Goal: Information Seeking & Learning: Learn about a topic

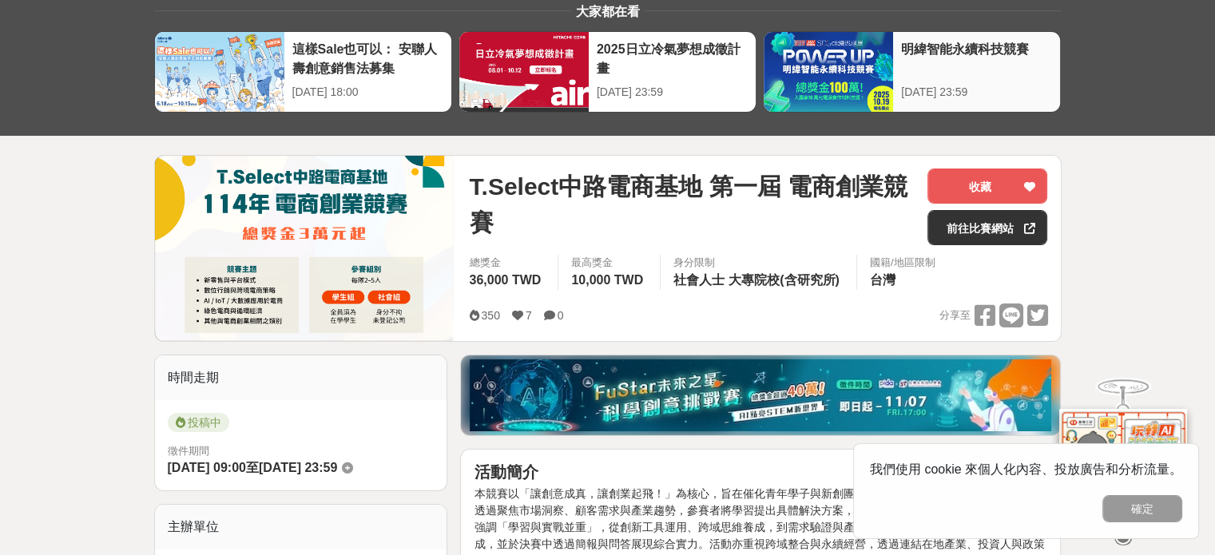
scroll to position [240, 0]
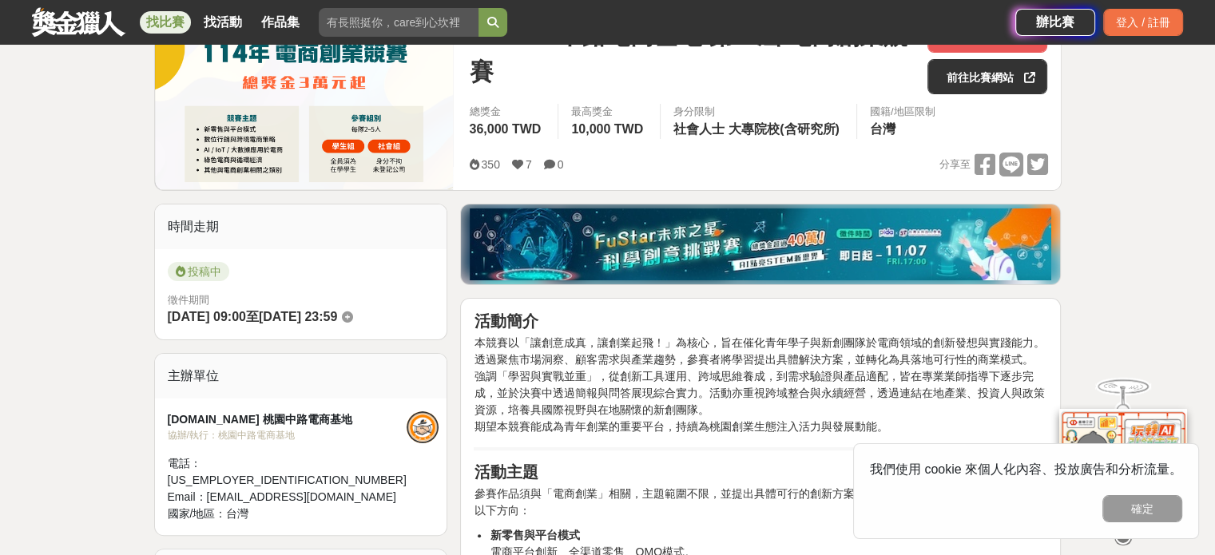
click at [1157, 520] on button "確定" at bounding box center [1143, 508] width 80 height 27
click at [1157, 520] on div at bounding box center [1124, 533] width 160 height 27
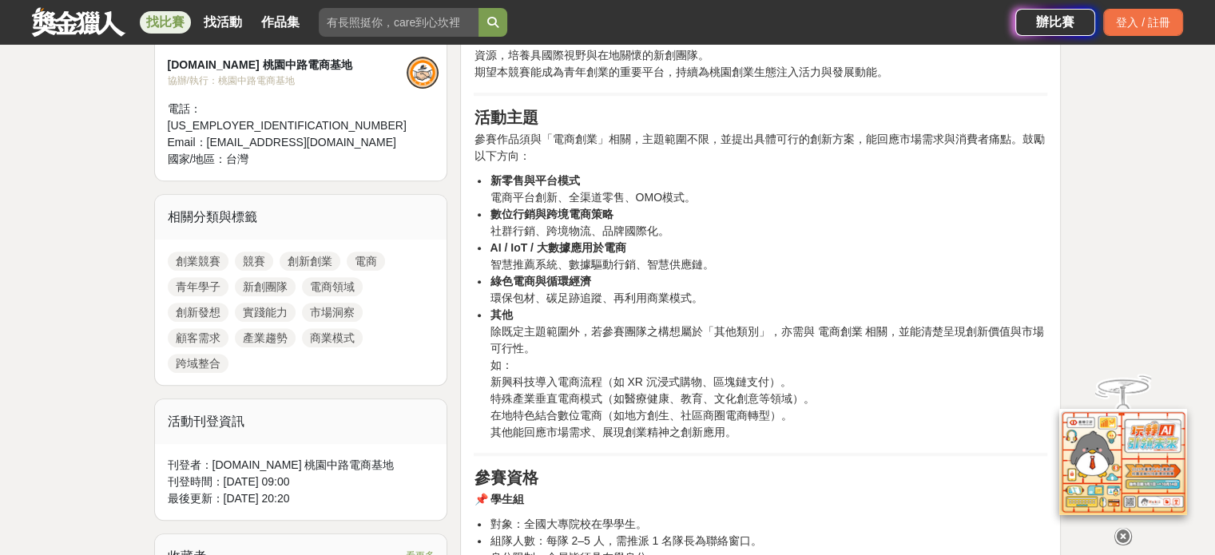
scroll to position [639, 0]
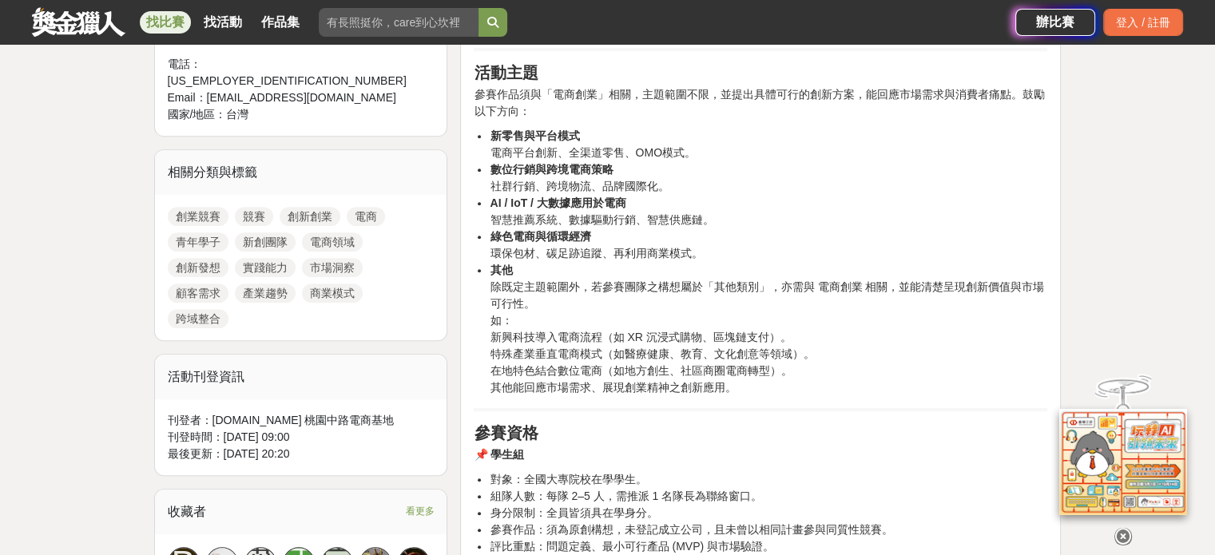
click at [1128, 535] on icon at bounding box center [1124, 537] width 18 height 18
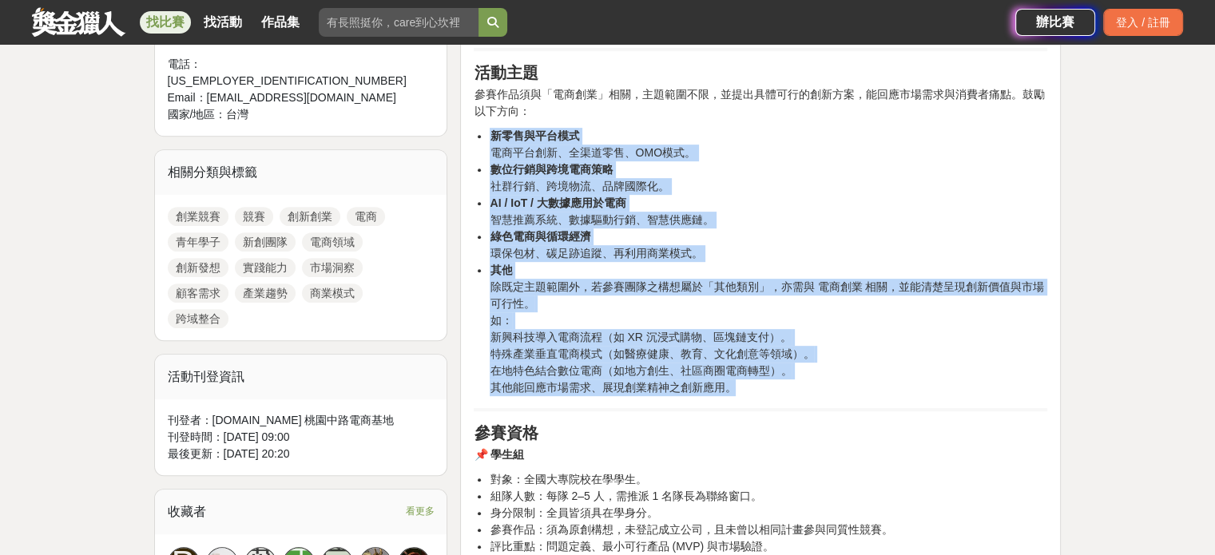
drag, startPoint x: 756, startPoint y: 130, endPoint x: 790, endPoint y: 384, distance: 256.4
click at [790, 384] on ul "新零售與平台模式 電商平台創新、全渠道零售、OMO模式。 數位行銷與跨境電商策略 社群行銷、跨境物流、品牌國際化。 AI / IoT / 大數據應用於電商 智…" at bounding box center [761, 262] width 574 height 269
click at [790, 384] on li "其他 除既定主題範圍外，若參賽團隊之構想屬於「其他類別」，亦需與 電商創業 相關，並能清楚呈現創新價值與市場可行性。 如： 新興科技導入電商流程（如 XR 沉…" at bounding box center [769, 329] width 558 height 134
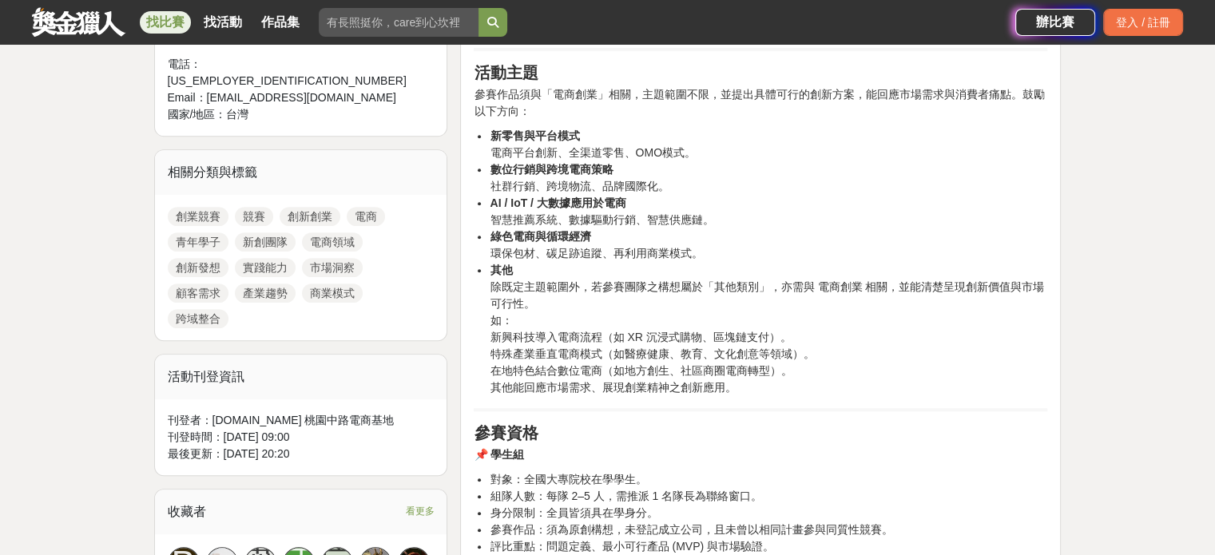
click at [780, 165] on li "數位行銷與跨境電商策略 社群行銷、跨境物流、品牌國際化。" at bounding box center [769, 178] width 558 height 34
drag, startPoint x: 784, startPoint y: 117, endPoint x: 848, endPoint y: 399, distance: 288.5
click at [795, 156] on li "新零售與平台模式 電商平台創新、全渠道零售、OMO模式。" at bounding box center [769, 145] width 558 height 34
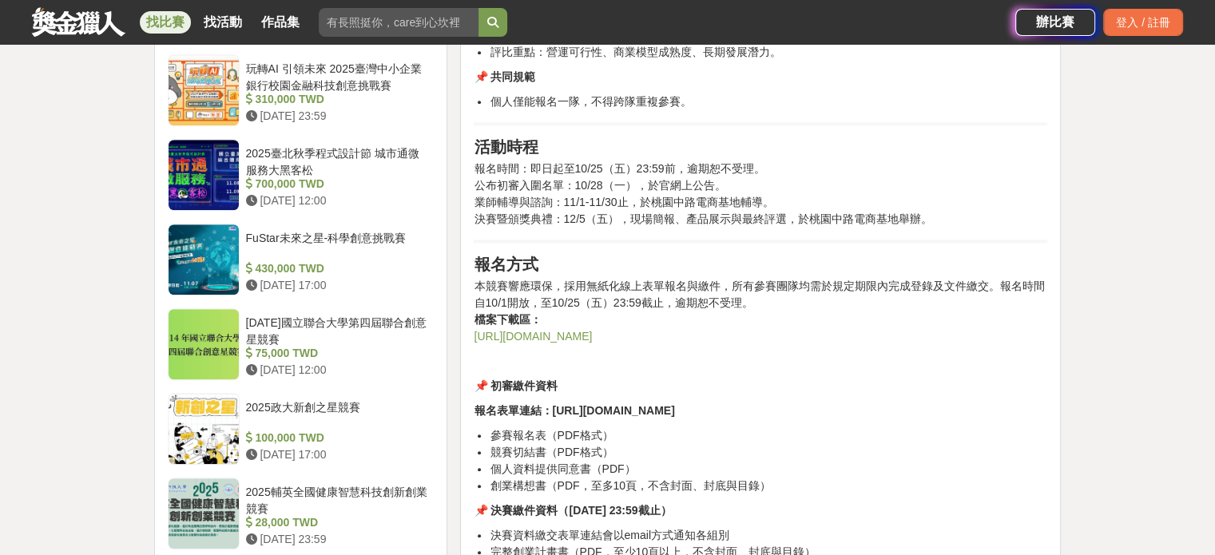
scroll to position [1279, 0]
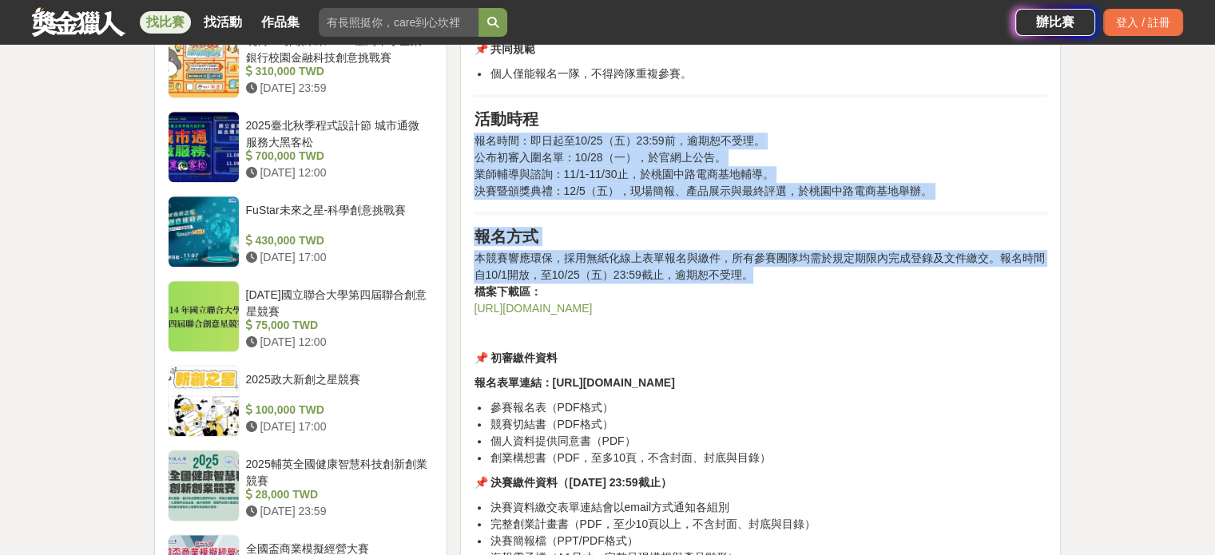
drag, startPoint x: 837, startPoint y: 132, endPoint x: 836, endPoint y: 277, distance: 145.4
click at [836, 277] on p "本競賽響應環保，採用無紙化線上表單報名與繳件，所有參賽團隊均需於規定期限內完成登錄及文件繳交。報名時間自10/1開放，至10/25（五）23:59截止，逾期恕…" at bounding box center [761, 283] width 574 height 67
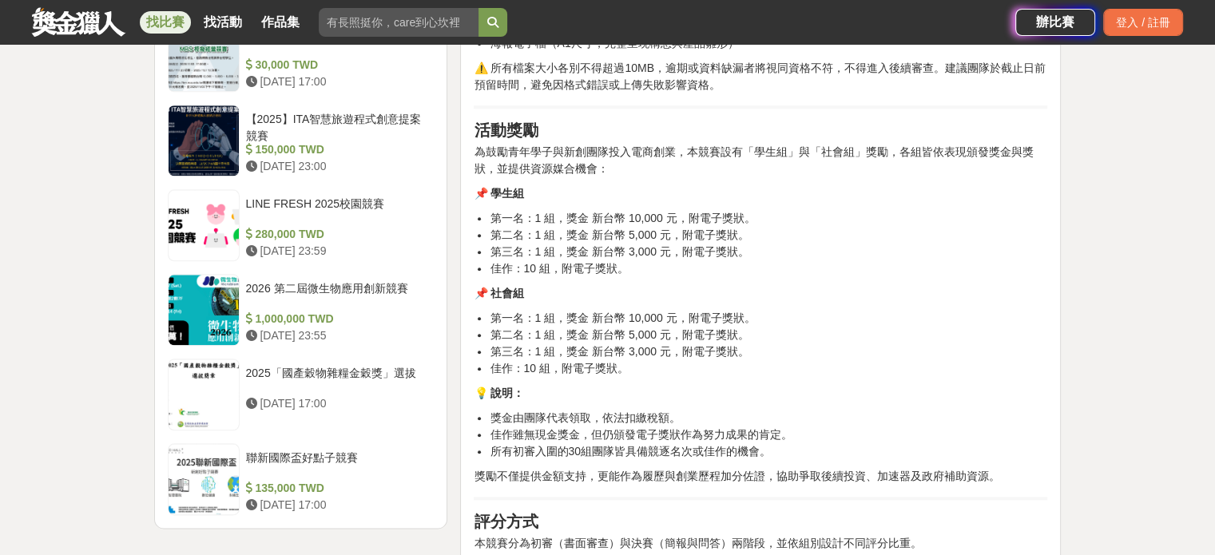
scroll to position [1758, 0]
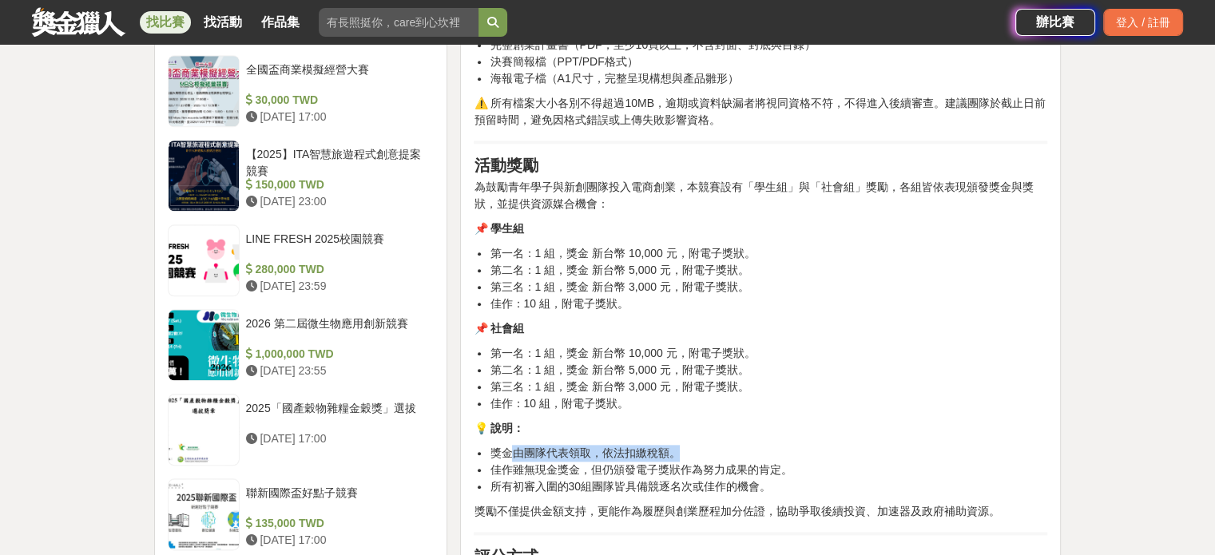
drag, startPoint x: 577, startPoint y: 447, endPoint x: 698, endPoint y: 448, distance: 121.5
click at [698, 448] on li "獎金由團隊代表領取，依法扣繳稅額。" at bounding box center [769, 453] width 558 height 17
click at [827, 401] on li "佳作：10 組，附電子獎狀。" at bounding box center [769, 404] width 558 height 17
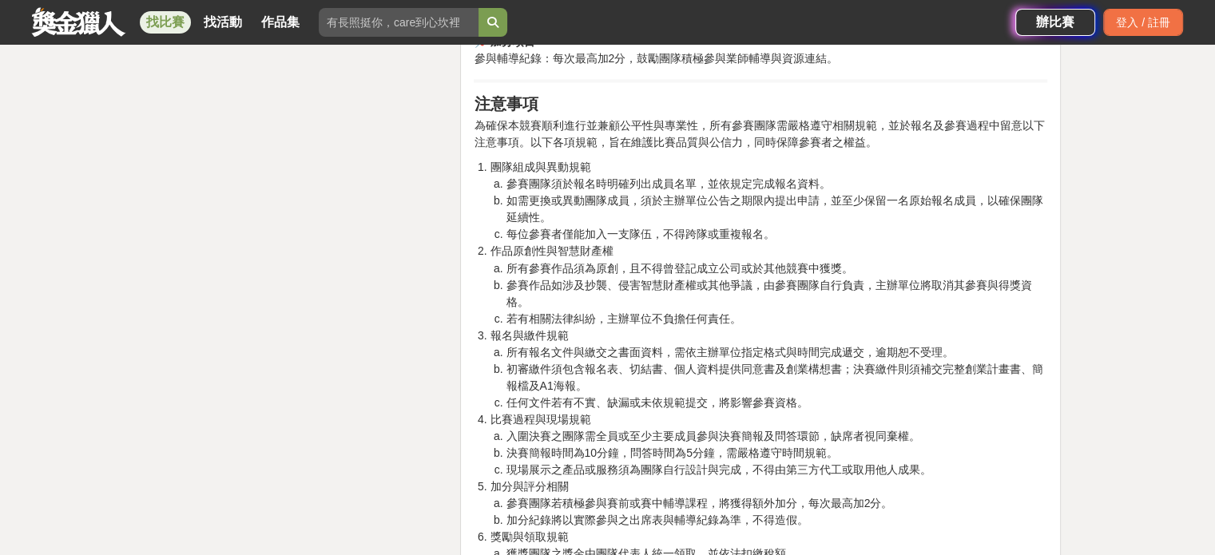
scroll to position [2797, 0]
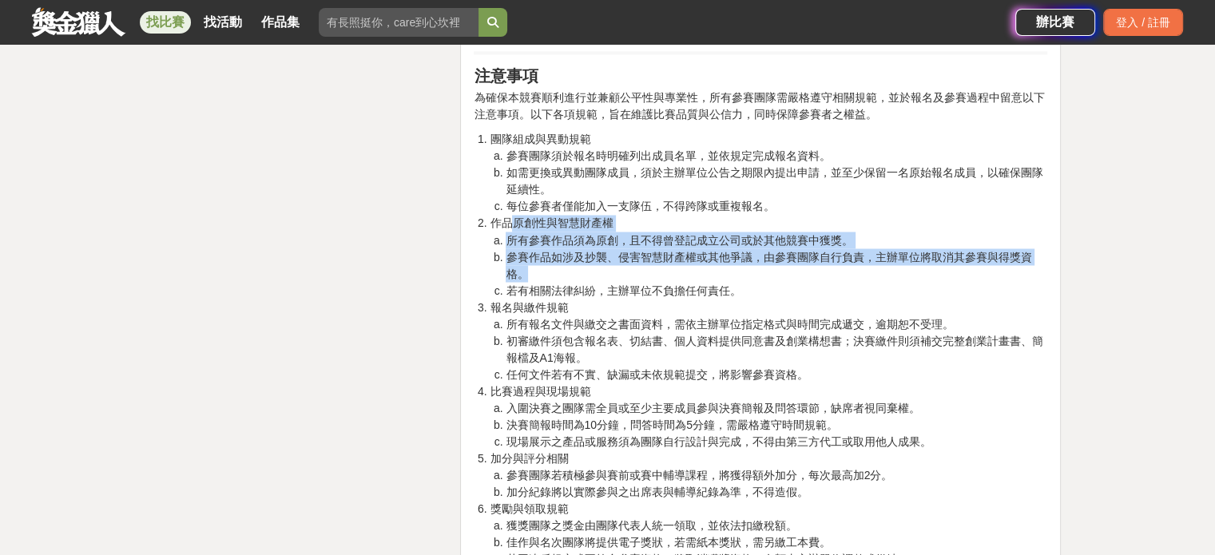
drag, startPoint x: 511, startPoint y: 223, endPoint x: 975, endPoint y: 274, distance: 467.1
click at [975, 274] on li "作品原創性與智慧財產權 所有參賽作品須為原創，且不得曾登記成立公司或於其他競賽中獲獎。 參賽作品如涉及抄襲、侵害智慧財產權或其他爭議，由參賽團隊自行負責，主辦…" at bounding box center [769, 257] width 558 height 84
drag, startPoint x: 975, startPoint y: 274, endPoint x: 965, endPoint y: 289, distance: 18.0
click at [975, 274] on li "參賽作品如涉及抄襲、侵害智慧財產權或其他爭議，由參賽團隊自行負責，主辦單位將取消其參賽與得獎資格。" at bounding box center [777, 266] width 542 height 34
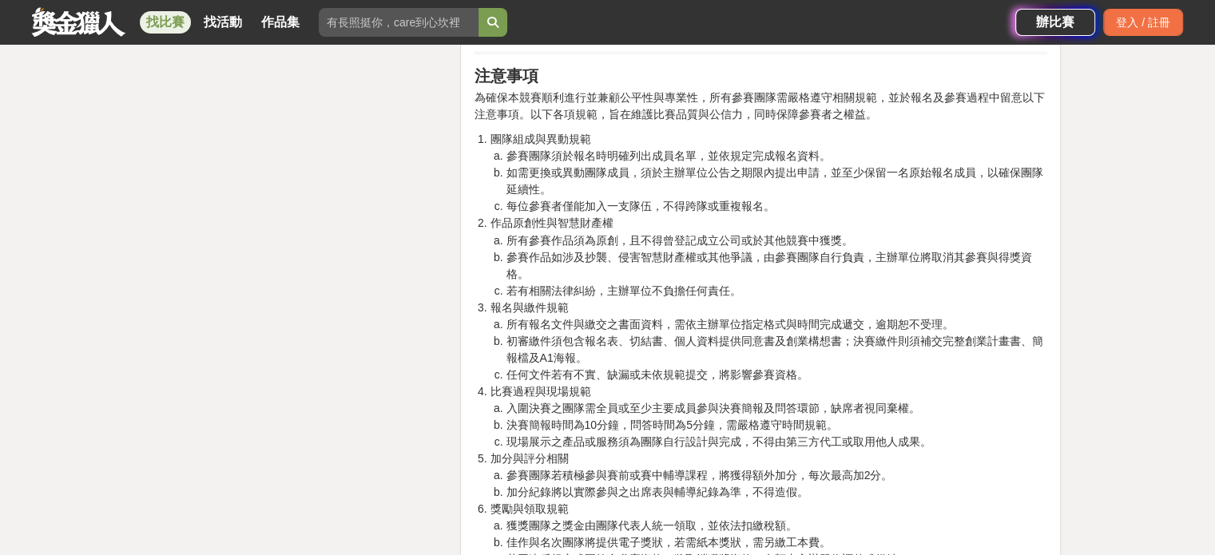
click at [932, 309] on li "報名與繳件規範 所有報名文件與繳交之書面資料，需依主辦單位指定格式與時間完成遞交，逾期恕不受理。 初審繳件須包含報名表、切結書、個人資料提供同意書及創業構想書…" at bounding box center [769, 341] width 558 height 84
drag, startPoint x: 542, startPoint y: 289, endPoint x: 672, endPoint y: 289, distance: 130.3
click at [672, 289] on li "若有相關法律糾紛，主辦單位不負擔任何責任。" at bounding box center [777, 290] width 542 height 17
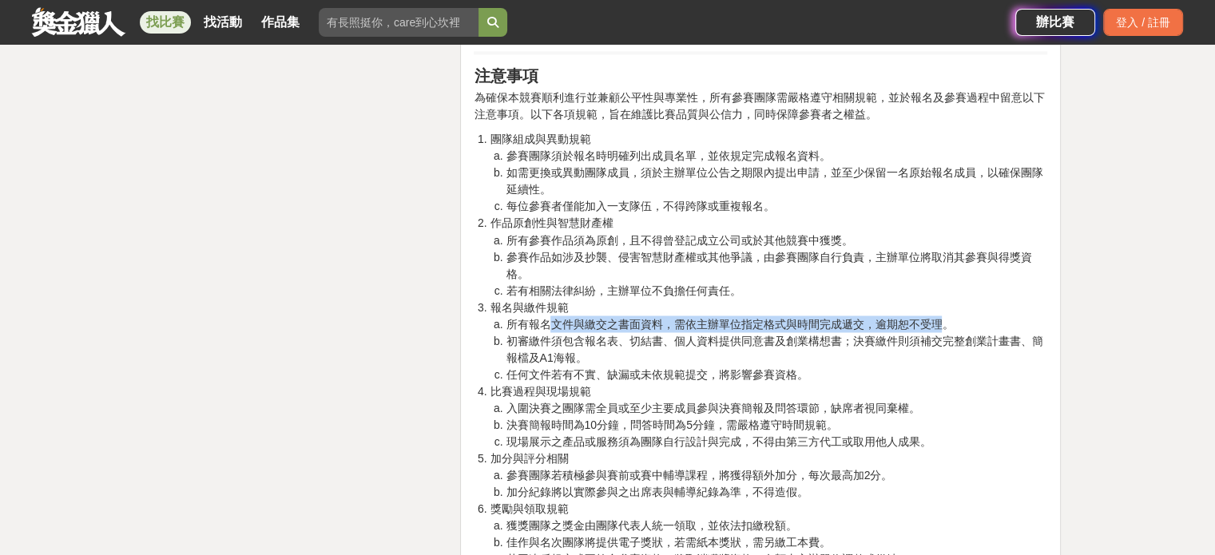
drag, startPoint x: 553, startPoint y: 321, endPoint x: 946, endPoint y: 320, distance: 393.2
click at [946, 320] on li "所有報名文件與繳交之書面資料，需依主辦單位指定格式與時間完成遞交，逾期恕不受理。" at bounding box center [777, 324] width 542 height 17
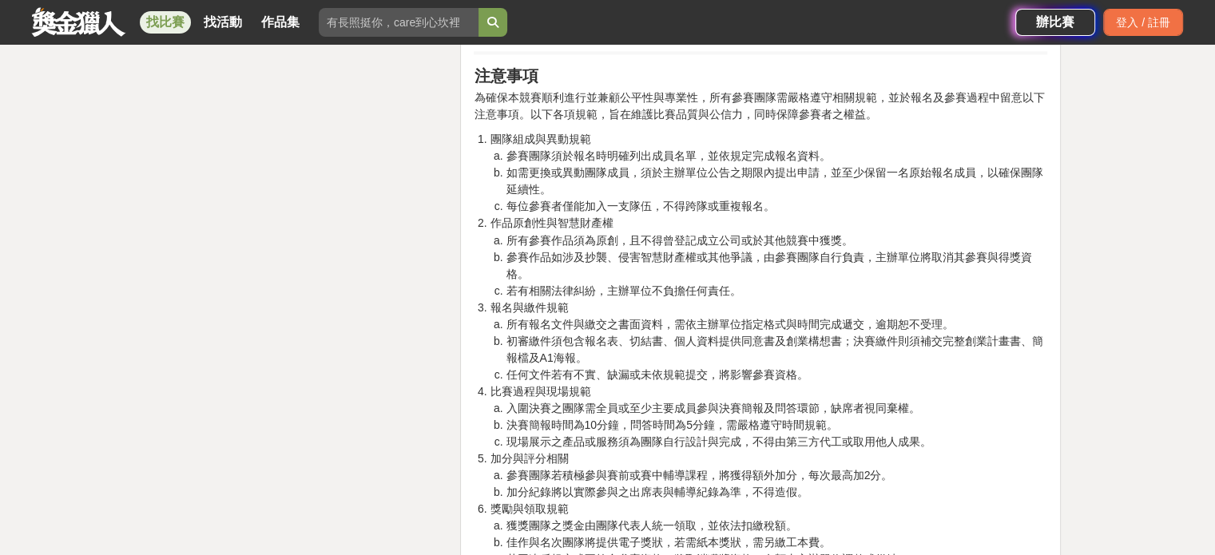
click at [876, 284] on li "若有相關法律糾紛，主辦單位不負擔任何責任。" at bounding box center [777, 290] width 542 height 17
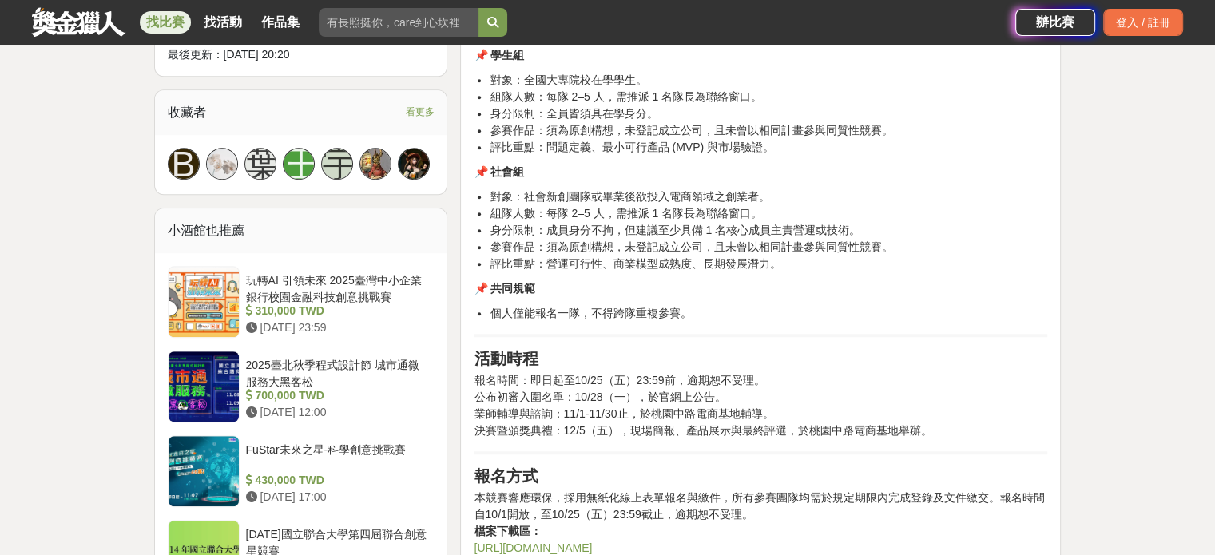
scroll to position [959, 0]
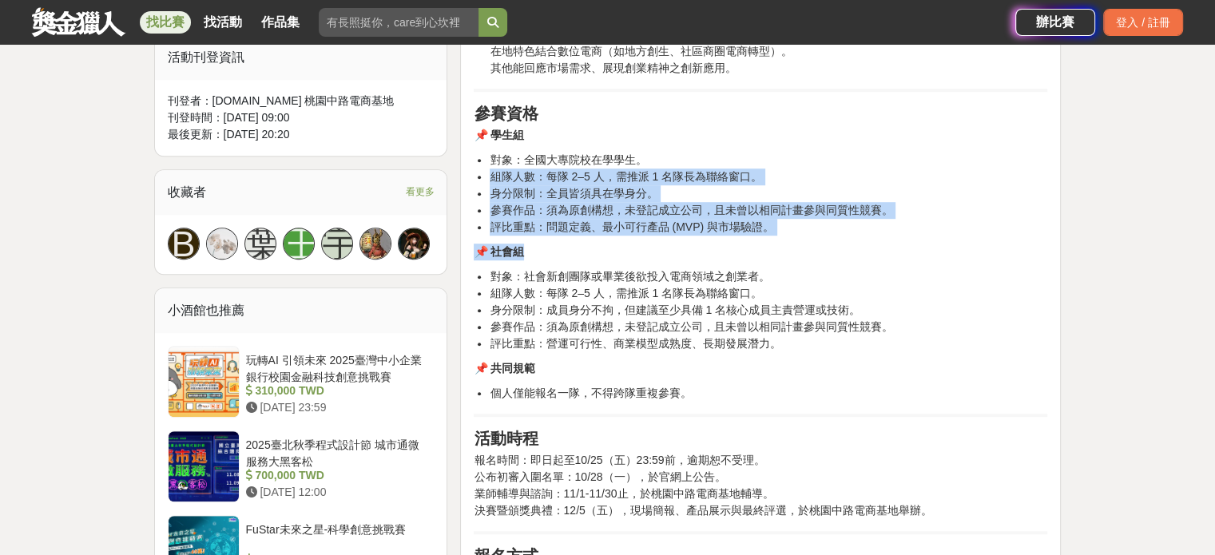
drag, startPoint x: 706, startPoint y: 152, endPoint x: 740, endPoint y: 258, distance: 111.5
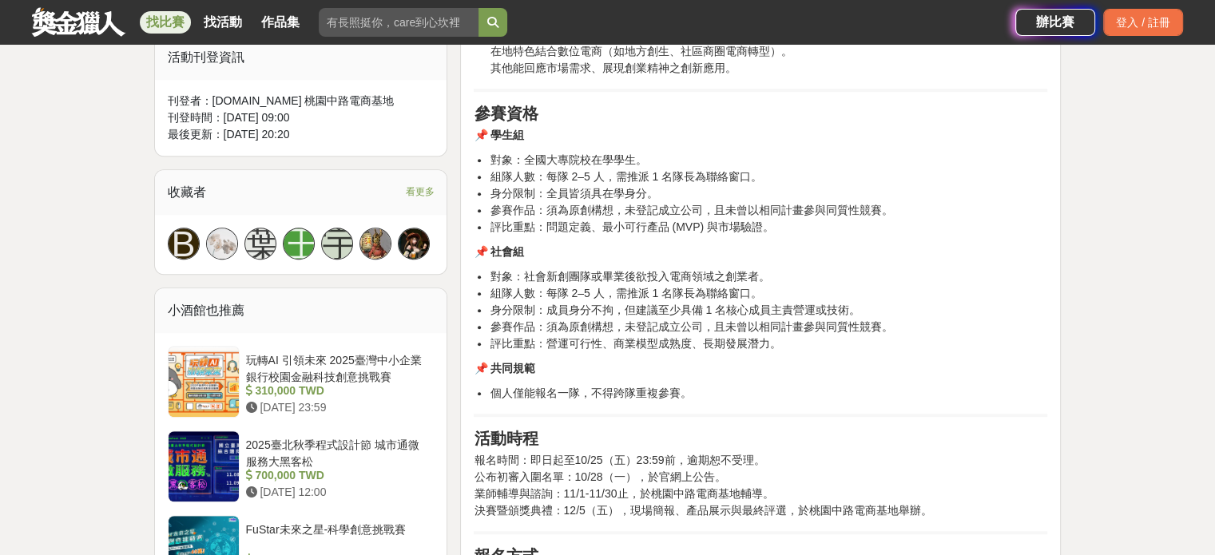
click at [746, 164] on li "對象：全國大專院校在學學生。" at bounding box center [769, 160] width 558 height 17
click at [563, 341] on li "評比重點：營運可行性、商業模型成熟度、長期發展潛力。" at bounding box center [769, 344] width 558 height 17
click at [639, 342] on li "評比重點：營運可行性、商業模型成熟度、長期發展潛力。" at bounding box center [769, 344] width 558 height 17
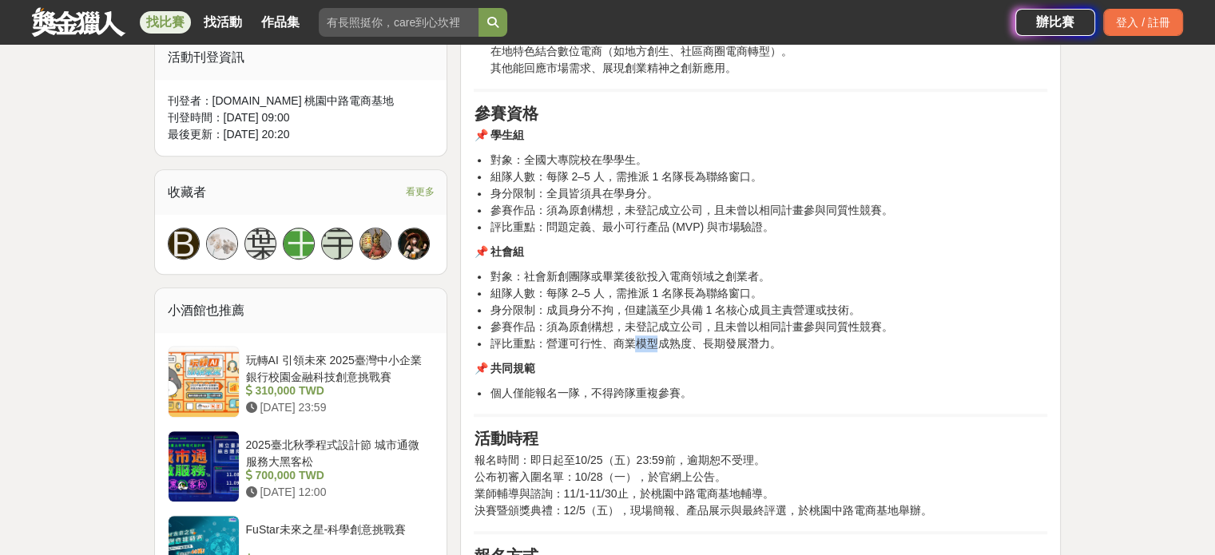
click at [639, 342] on li "評比重點：營運可行性、商業模型成熟度、長期發展潛力。" at bounding box center [769, 344] width 558 height 17
click at [744, 342] on li "評比重點：營運可行性、商業模型成熟度、長期發展潛力。" at bounding box center [769, 344] width 558 height 17
click at [745, 341] on li "評比重點：營運可行性、商業模型成熟度、長期發展潛力。" at bounding box center [769, 344] width 558 height 17
click at [671, 360] on p "📌 共同規範" at bounding box center [761, 368] width 574 height 17
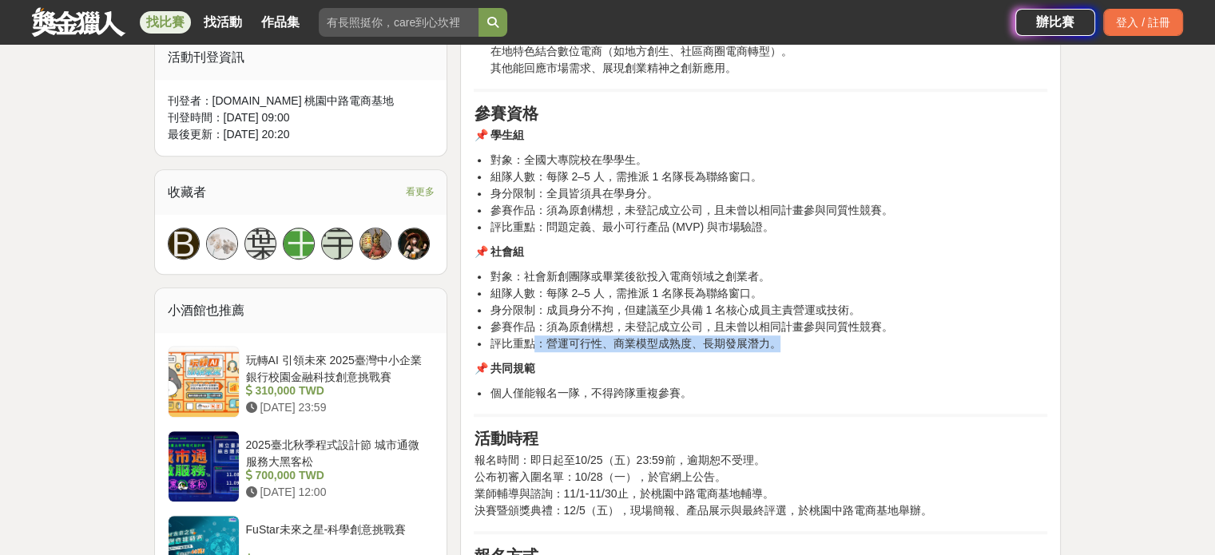
drag, startPoint x: 788, startPoint y: 340, endPoint x: 573, endPoint y: 344, distance: 215.0
click at [534, 346] on li "評比重點：營運可行性、商業模型成熟度、長期發展潛力。" at bounding box center [769, 344] width 558 height 17
click at [843, 336] on li "評比重點：營運可行性、商業模型成熟度、長期發展潛力。" at bounding box center [769, 344] width 558 height 17
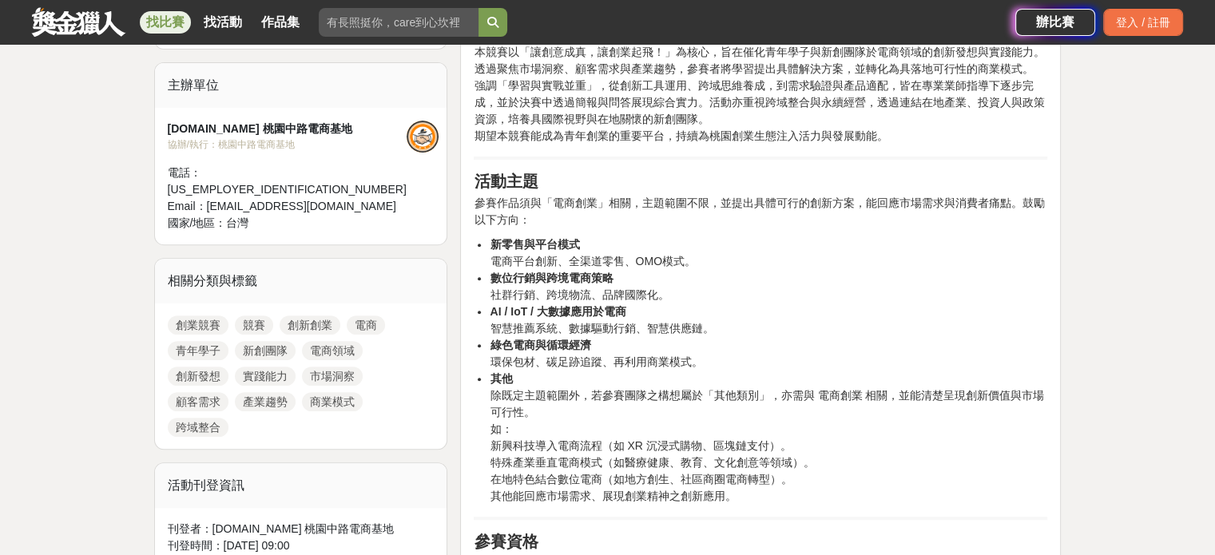
scroll to position [559, 0]
